Goal: Task Accomplishment & Management: Complete application form

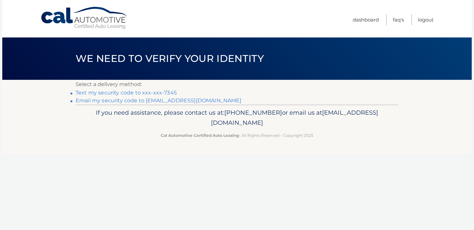
click at [193, 102] on link "Email my security code to [EMAIL_ADDRESS][DOMAIN_NAME]" at bounding box center [159, 100] width 166 height 6
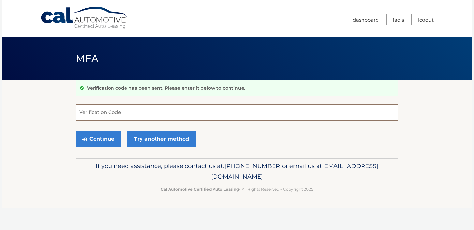
click at [116, 109] on input "Verification Code" at bounding box center [237, 112] width 322 height 16
paste input "924716"
click at [100, 135] on button "Continue" at bounding box center [98, 139] width 45 height 16
click at [102, 138] on button "Continue" at bounding box center [98, 139] width 45 height 16
click at [108, 115] on input "924716" at bounding box center [237, 112] width 322 height 16
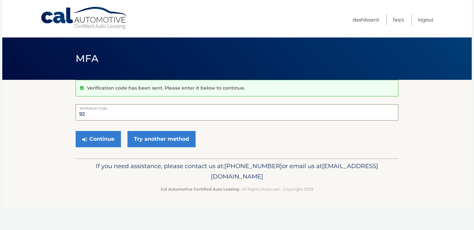
type input "9"
type input "924716"
click at [95, 139] on button "Continue" at bounding box center [98, 139] width 45 height 16
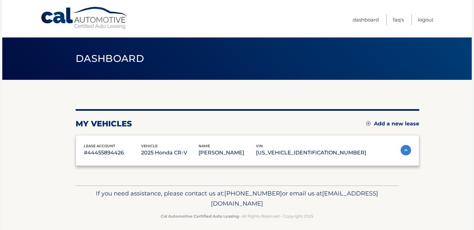
click at [95, 139] on div "lease account #44455894426 vehicle 2025 Honda CR-V name MELISSA PETERSEN vin 2H…" at bounding box center [247, 150] width 343 height 31
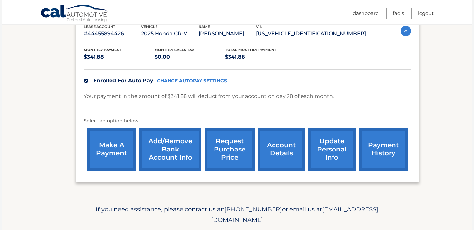
scroll to position [120, 0]
